Goal: Find contact information: Find contact information

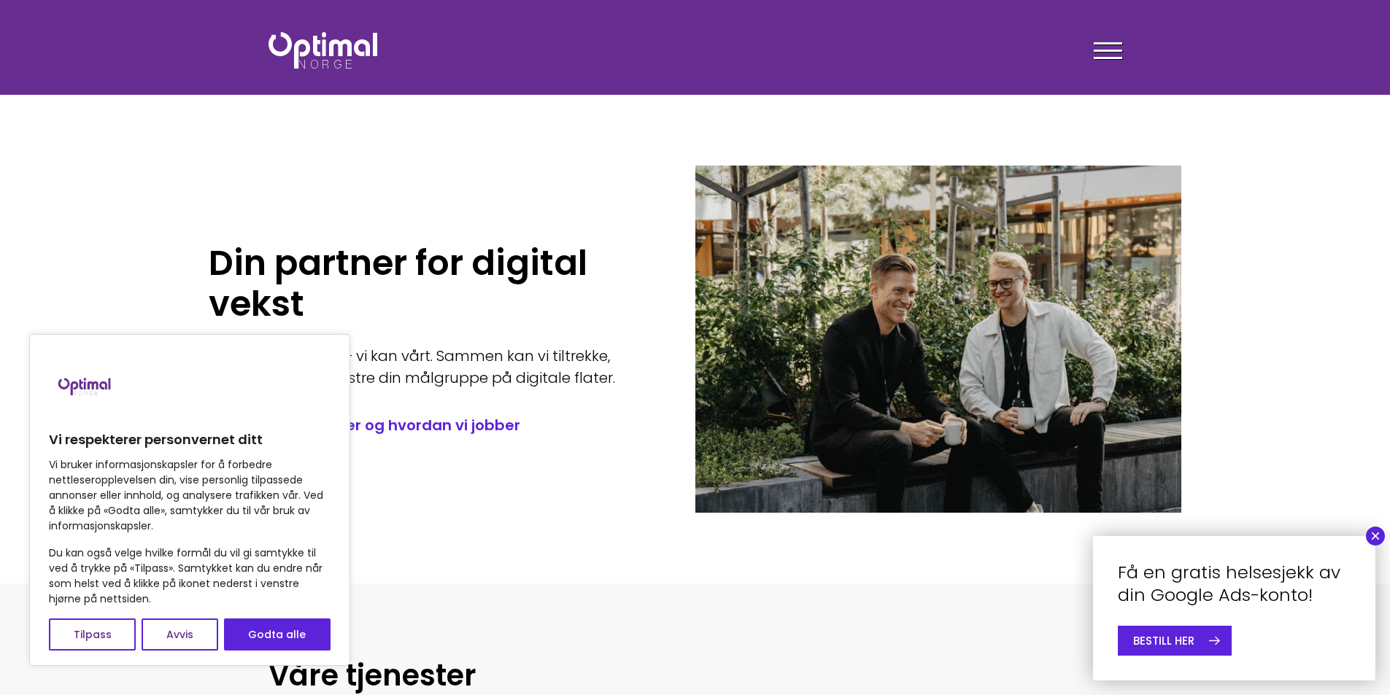
click at [1112, 46] on div at bounding box center [1107, 53] width 28 height 36
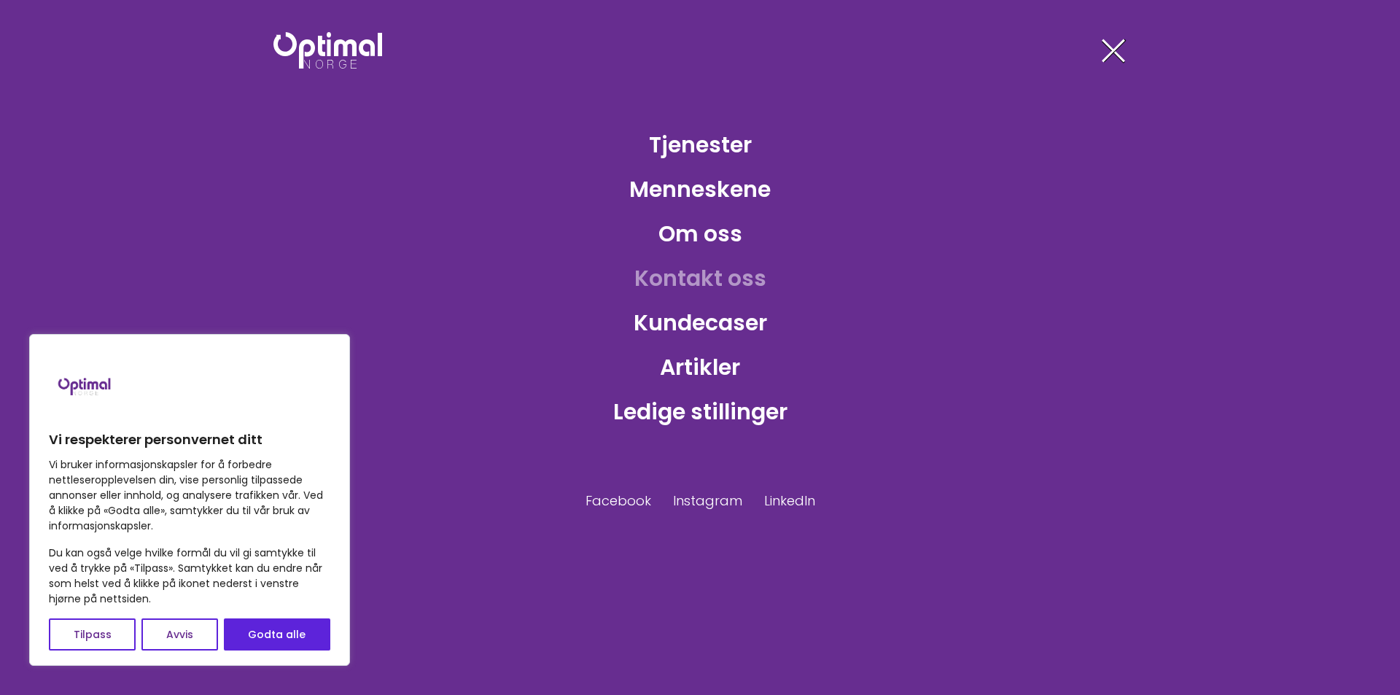
click at [706, 267] on link "Kontakt oss" at bounding box center [700, 278] width 155 height 47
click at [283, 641] on button "Godta alle" at bounding box center [277, 635] width 106 height 32
checkbox input "true"
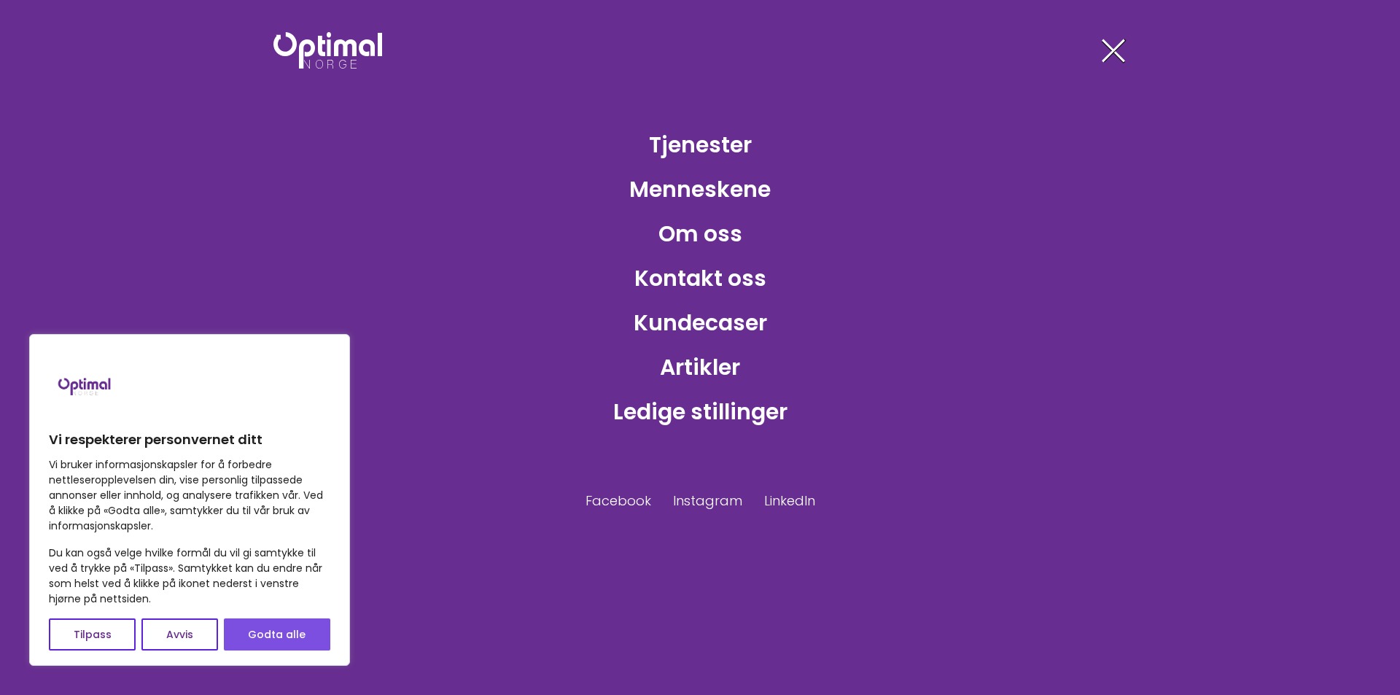
checkbox input "true"
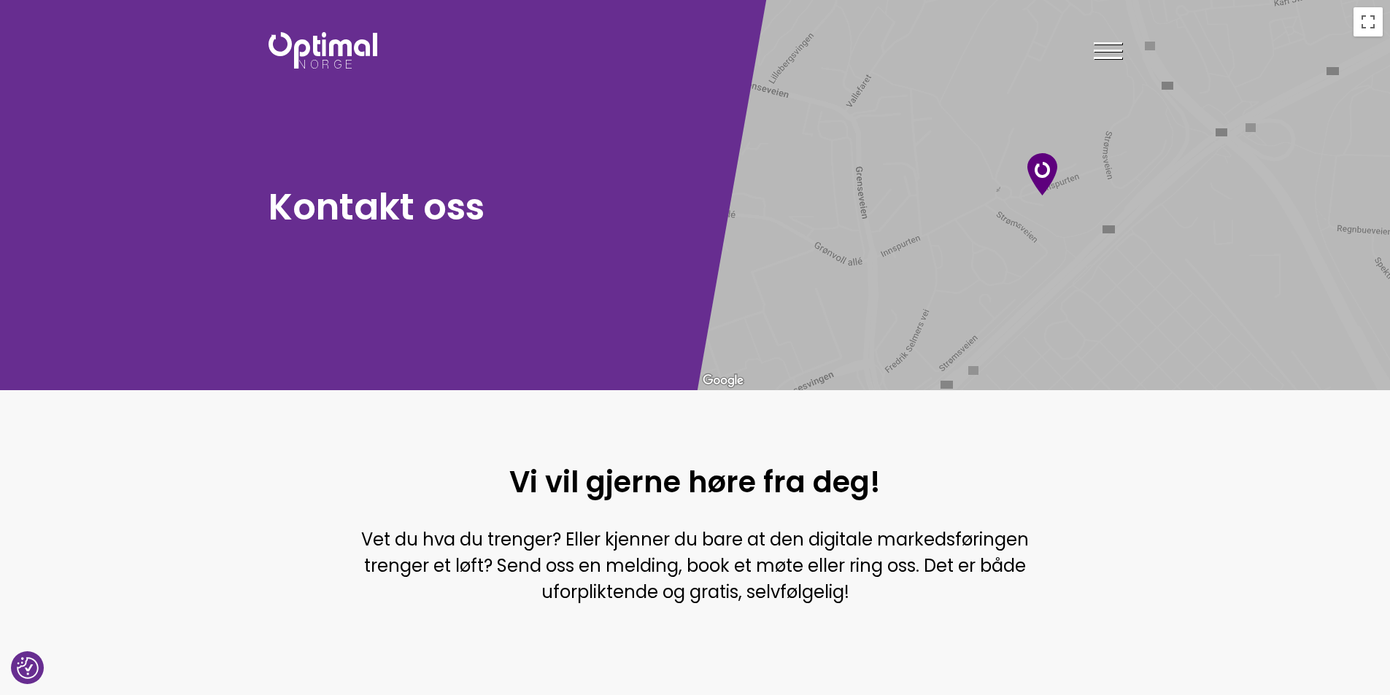
click at [1115, 50] on span at bounding box center [1107, 51] width 28 height 2
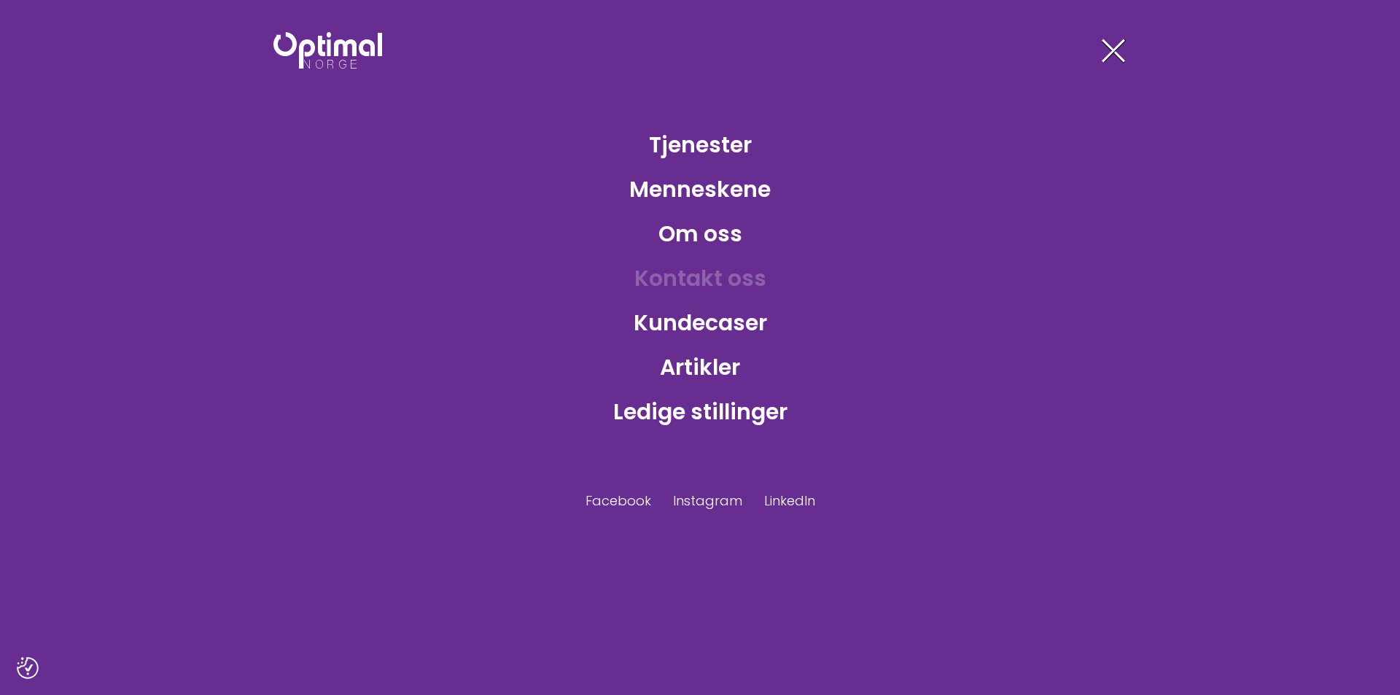
click at [686, 282] on link "Kontakt oss" at bounding box center [700, 278] width 155 height 47
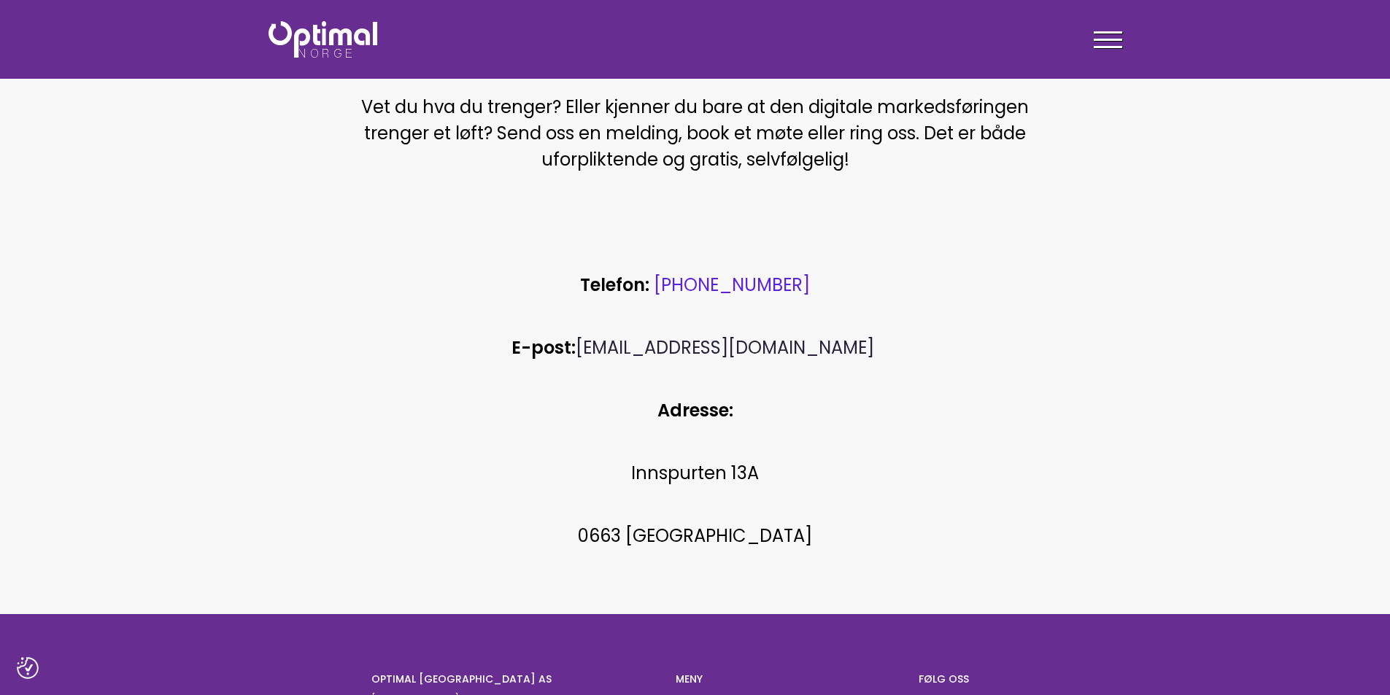
scroll to position [487, 0]
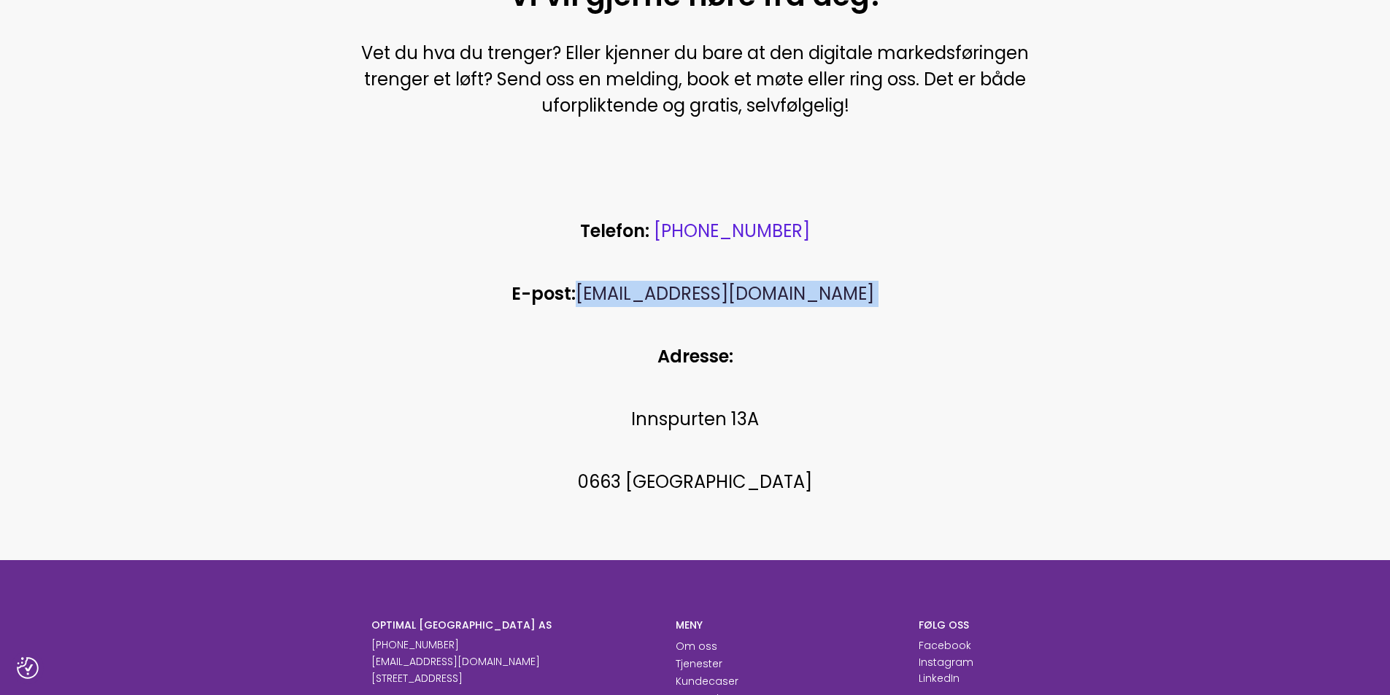
copy p "[EMAIL_ADDRESS][DOMAIN_NAME]"
drag, startPoint x: 851, startPoint y: 297, endPoint x: 627, endPoint y: 290, distance: 224.0
click at [627, 290] on p "E-post: [EMAIL_ADDRESS][DOMAIN_NAME]" at bounding box center [695, 294] width 708 height 26
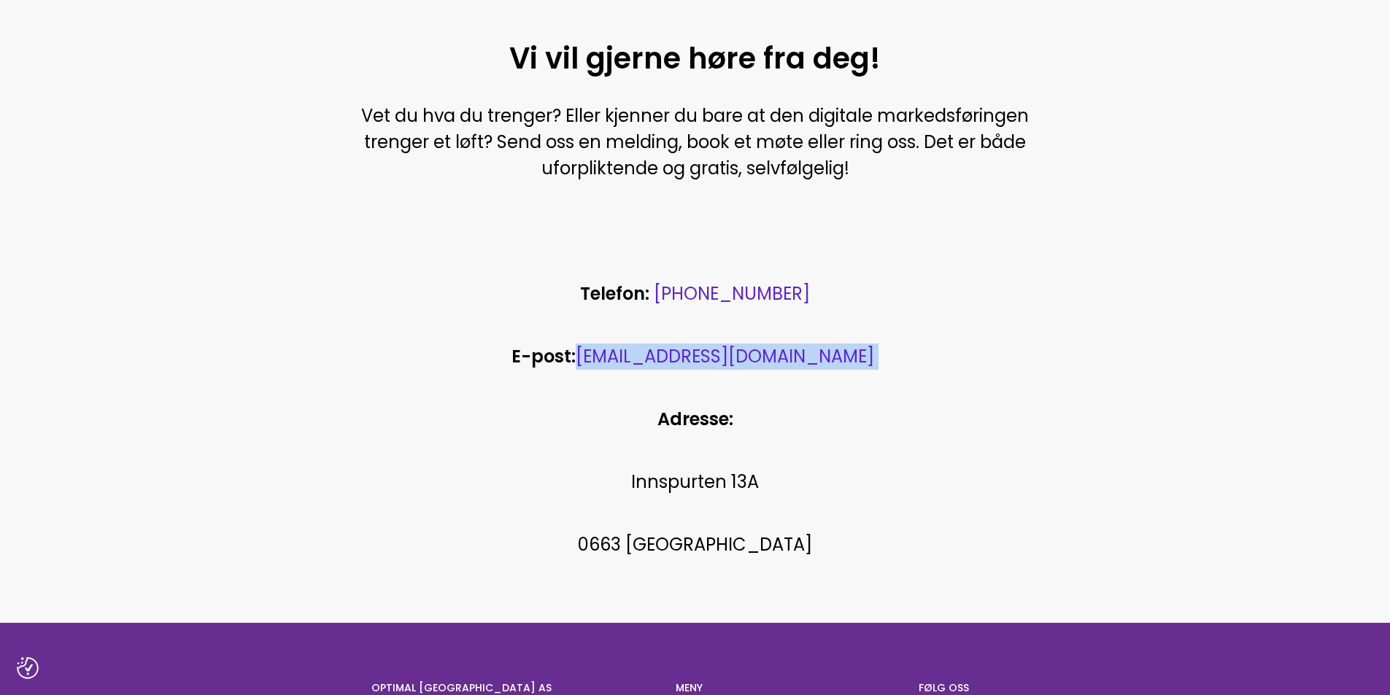
scroll to position [365, 0]
